Goal: Complete application form: Complete application form

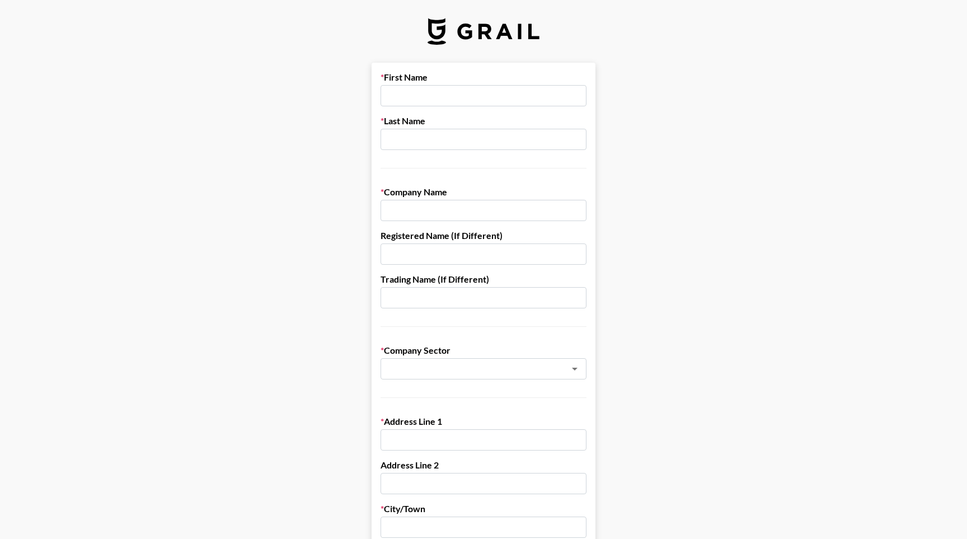
click at [410, 95] on input "text" at bounding box center [483, 95] width 206 height 21
type input "Sikai"
type input "Zou"
type input "[PERSON_NAME] Beauty"
click at [399, 260] on input "text" at bounding box center [483, 253] width 206 height 21
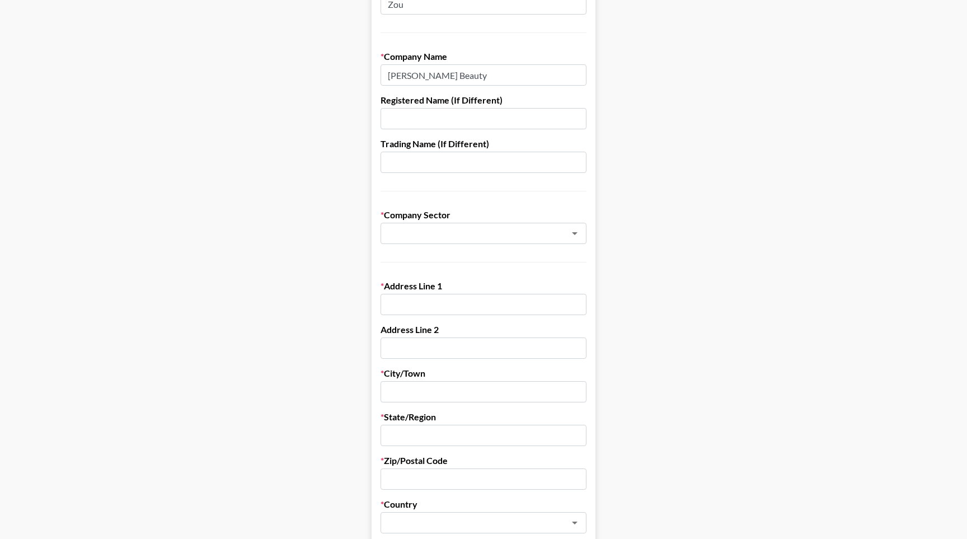
scroll to position [136, 0]
click at [437, 235] on input "text" at bounding box center [468, 233] width 163 height 13
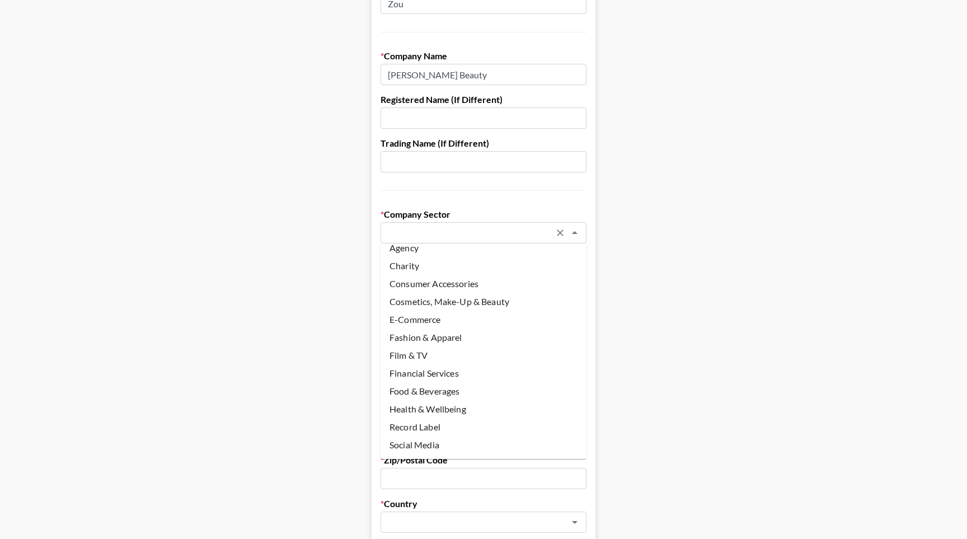
scroll to position [0, 0]
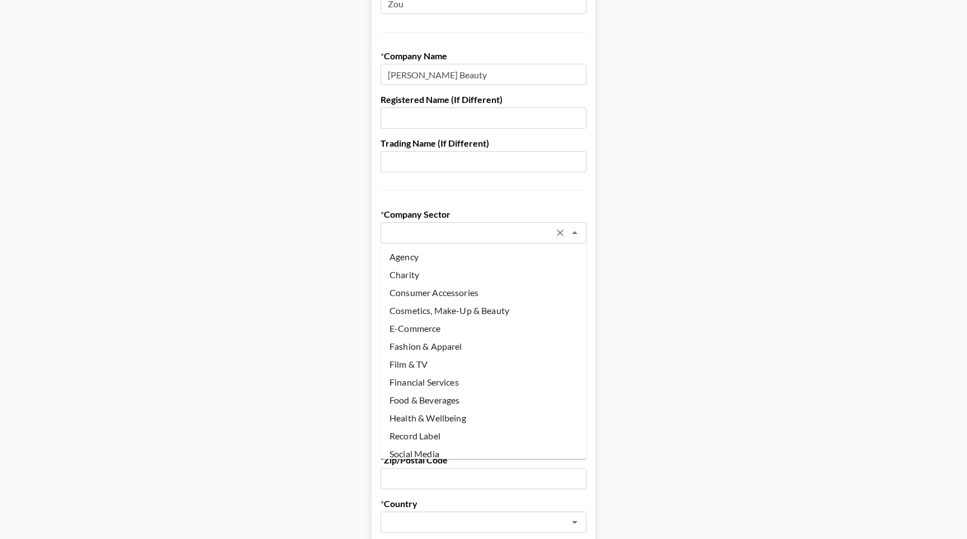
click at [463, 418] on li "Health & Wellbeing" at bounding box center [483, 418] width 206 height 18
type input "Health & Wellbeing"
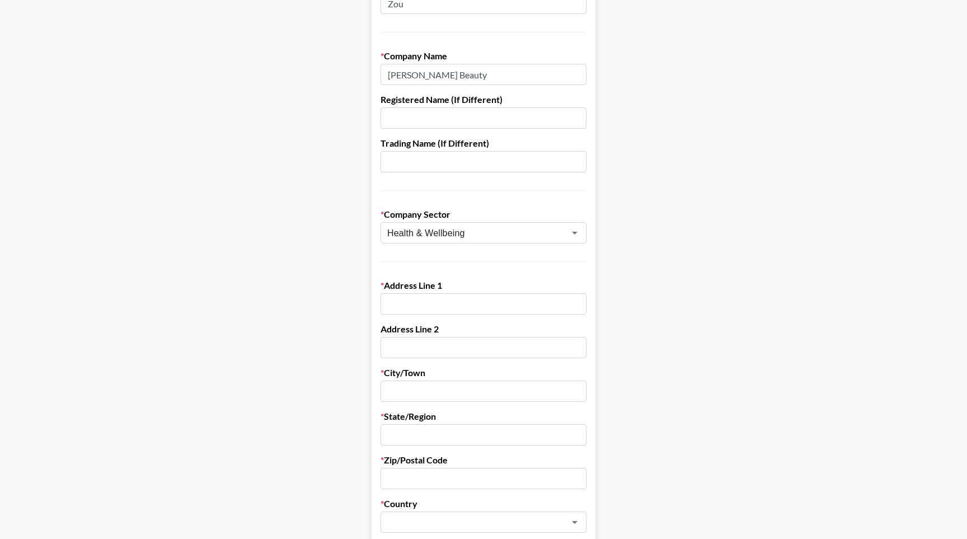
click at [463, 303] on input "text" at bounding box center [483, 303] width 206 height 21
type input "[STREET_ADDRESS]"
type input "West Covina"
click at [460, 433] on input "text" at bounding box center [483, 434] width 206 height 21
type input "CA"
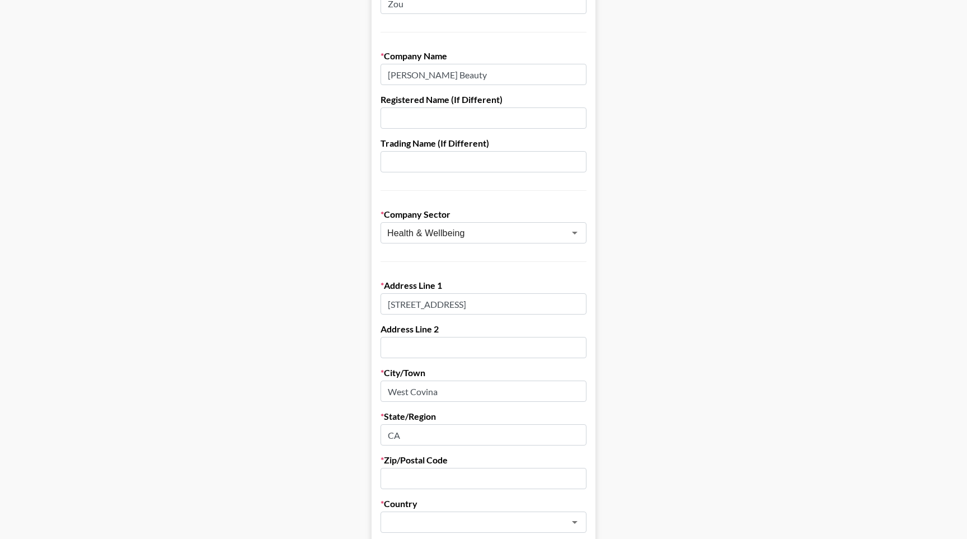
click at [463, 477] on input "text" at bounding box center [483, 478] width 206 height 21
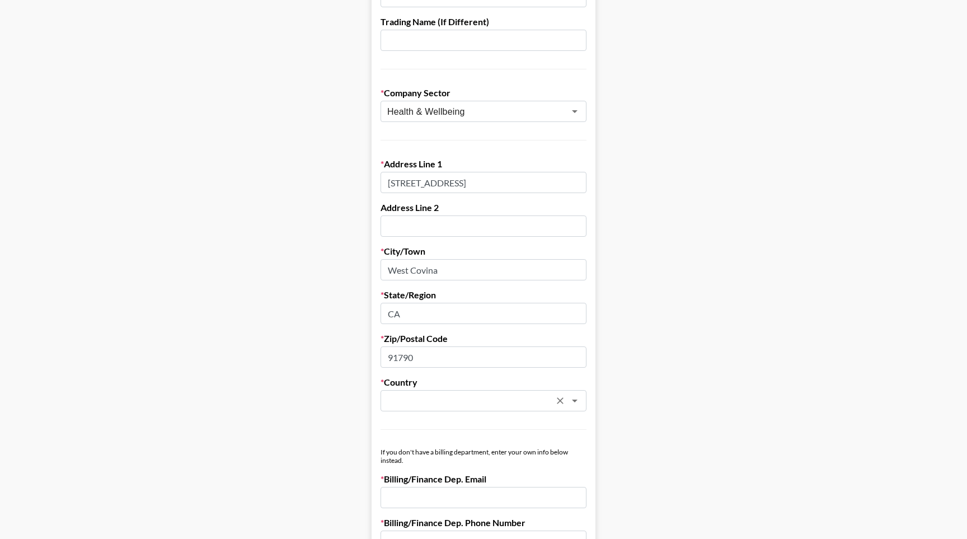
scroll to position [258, 0]
click at [527, 406] on div "​" at bounding box center [483, 399] width 206 height 21
type input "91790"
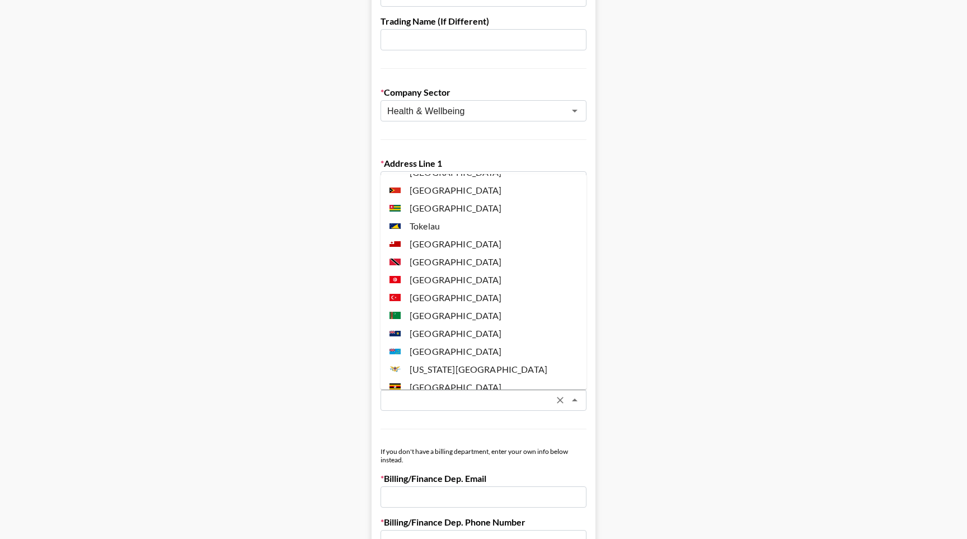
scroll to position [4246, 0]
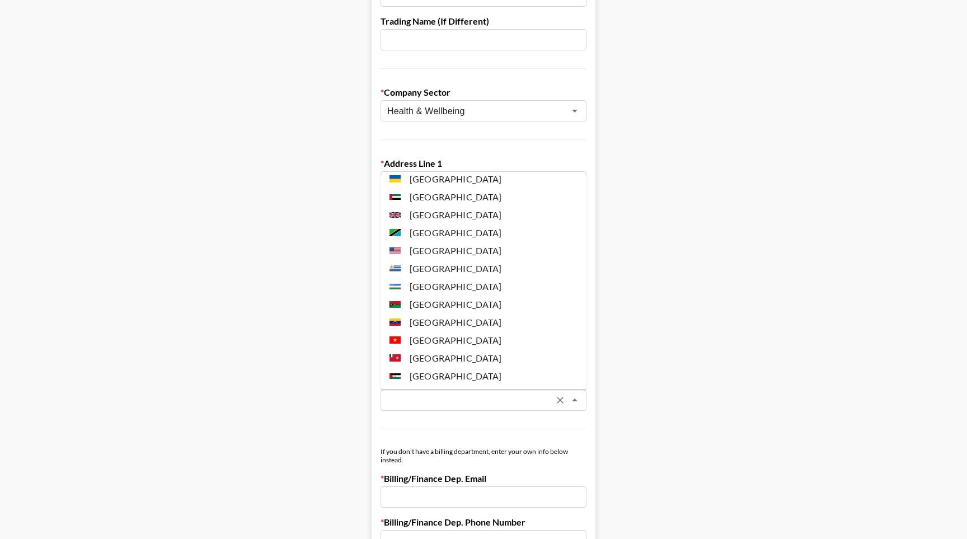
click at [449, 242] on li "[GEOGRAPHIC_DATA]" at bounding box center [483, 251] width 206 height 18
type input "[GEOGRAPHIC_DATA]"
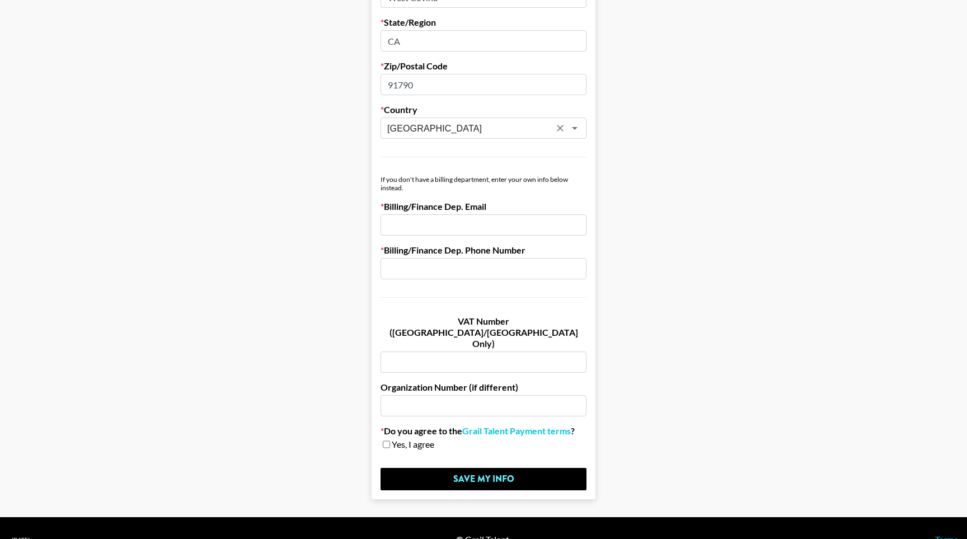
scroll to position [530, 0]
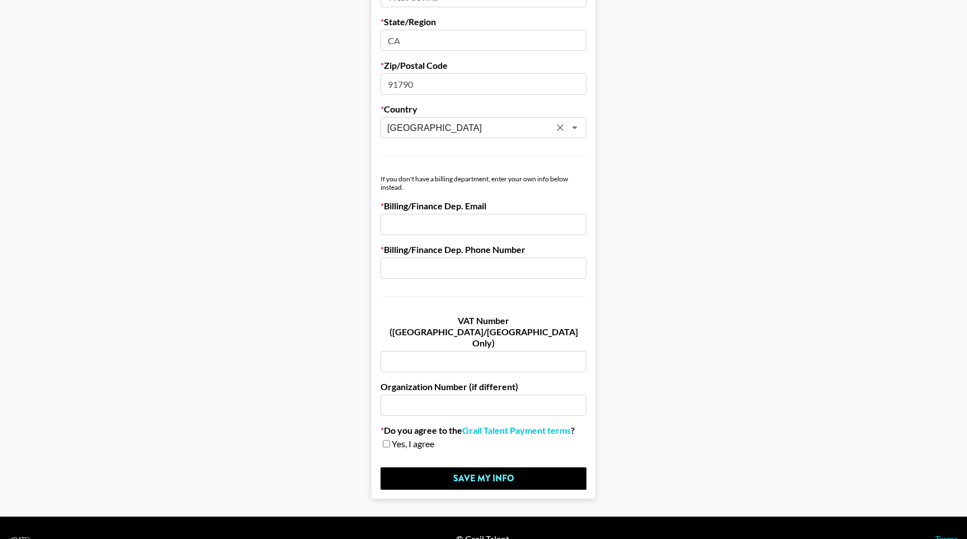
click at [335, 303] on main "First Name [PERSON_NAME] Last Name Zou Company Name [PERSON_NAME] Beauty Regist…" at bounding box center [483, 15] width 949 height 966
click at [406, 225] on input "email" at bounding box center [483, 224] width 206 height 21
type input "[EMAIL_ADDRESS][DOMAIN_NAME]"
click at [479, 271] on input "text" at bounding box center [483, 267] width 206 height 21
type input "6"
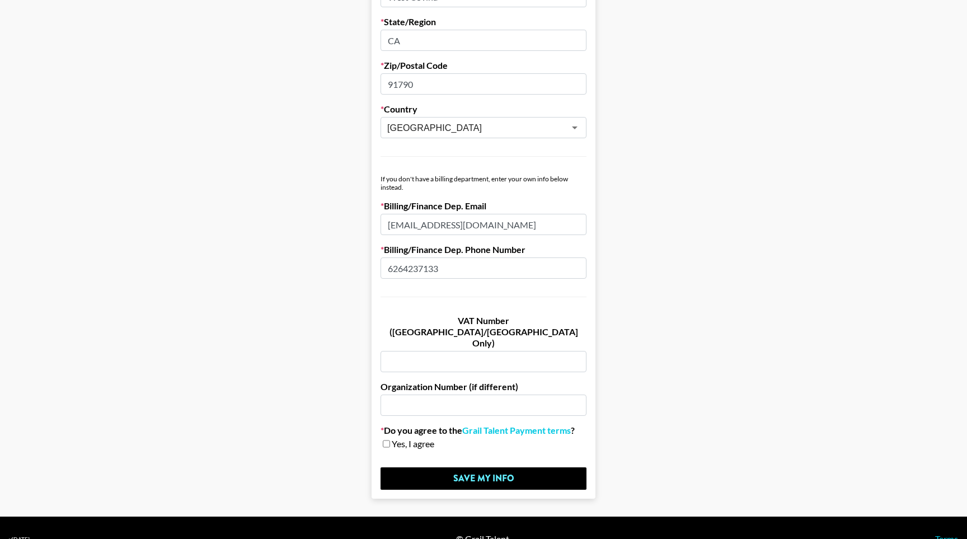
type input "6264237133"
click at [388, 440] on input "checkbox" at bounding box center [386, 444] width 7 height 8
checkbox input "true"
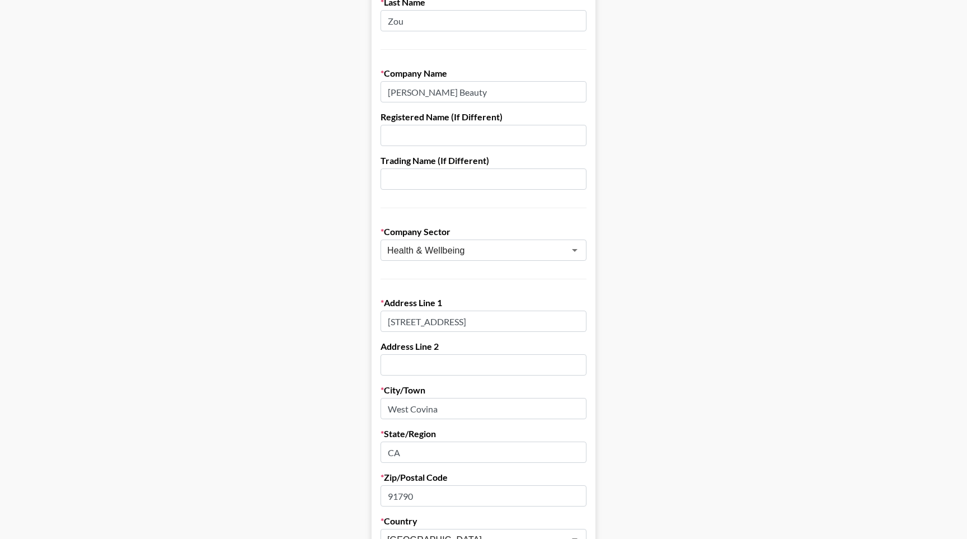
scroll to position [0, 0]
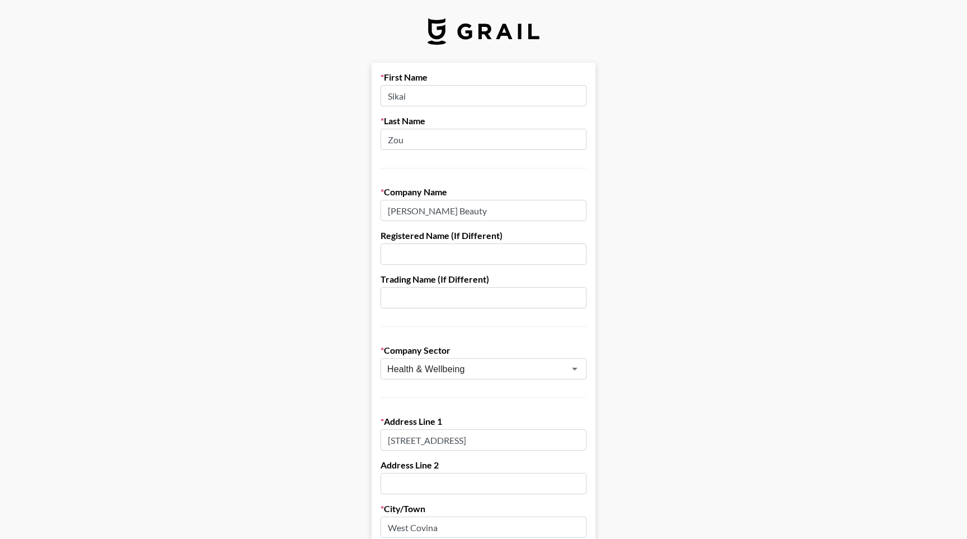
click at [443, 90] on input "Sikai" at bounding box center [483, 95] width 206 height 21
type input "[PERSON_NAME]"
click at [317, 178] on main "First Name [PERSON_NAME] Last Name Zou Company Name [PERSON_NAME] Beauty Regist…" at bounding box center [483, 546] width 949 height 966
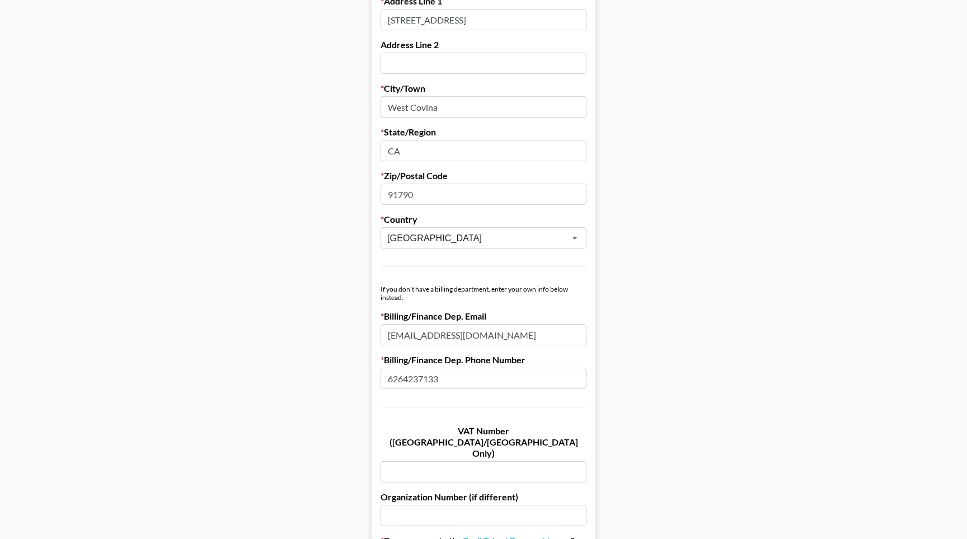
scroll to position [530, 0]
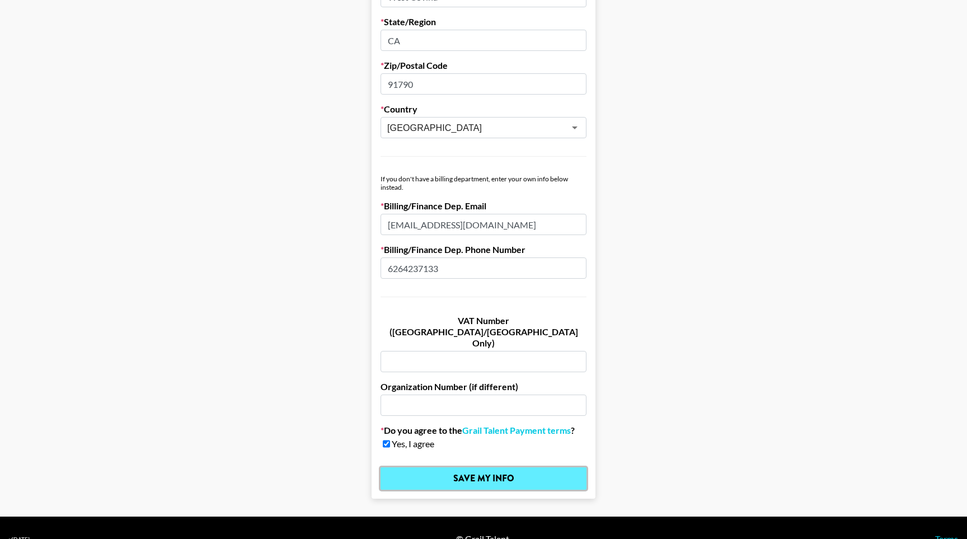
click at [482, 467] on input "Save My Info" at bounding box center [483, 478] width 206 height 22
